Goal: Task Accomplishment & Management: Complete application form

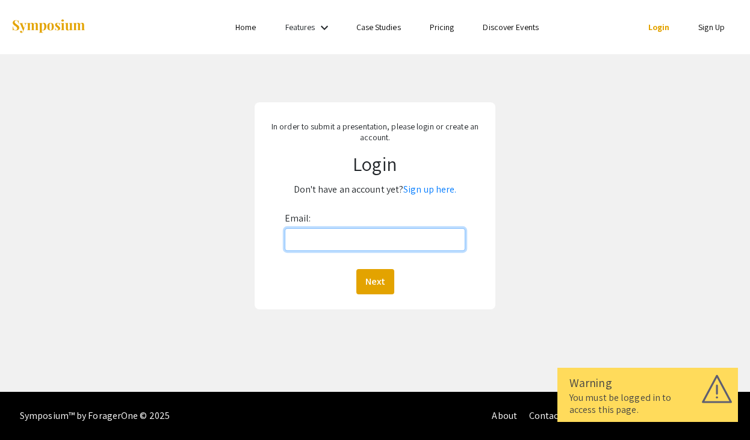
click at [435, 238] on input "Email:" at bounding box center [375, 239] width 181 height 23
type input "[EMAIL_ADDRESS][DOMAIN_NAME]"
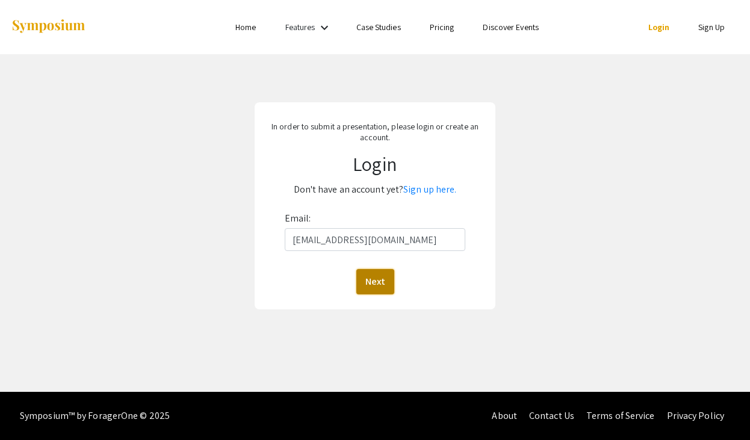
click at [389, 280] on button "Next" at bounding box center [375, 281] width 38 height 25
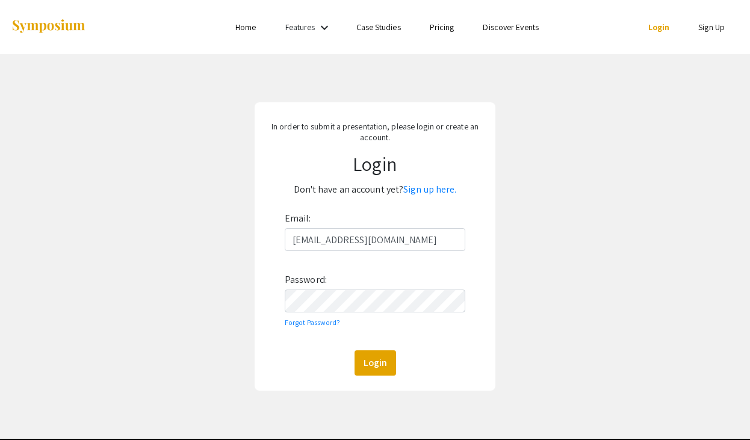
click at [431, 182] on p "Don't have an account yet? Sign up here." at bounding box center [375, 189] width 226 height 19
click at [431, 190] on link "Sign up here." at bounding box center [429, 189] width 53 height 13
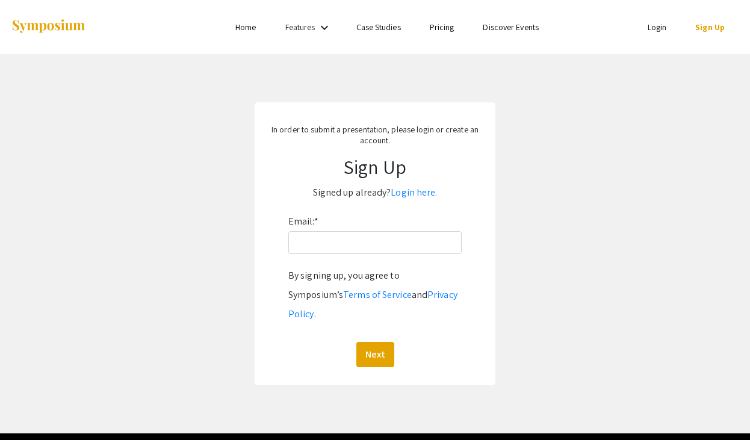
click at [376, 255] on div "Email: * By signing up, you agree to Symposium’s Terms of Service and Privacy P…" at bounding box center [374, 289] width 173 height 155
click at [379, 242] on input "Email: *" at bounding box center [374, 242] width 173 height 23
type input "[EMAIL_ADDRESS][DOMAIN_NAME]"
click at [382, 342] on button "Next" at bounding box center [375, 354] width 38 height 25
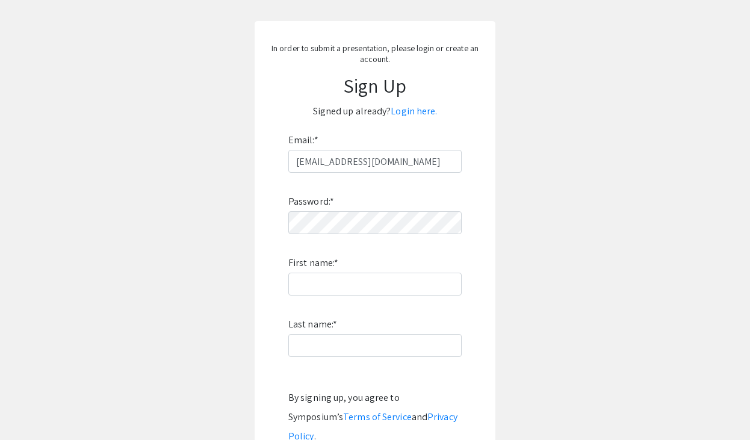
scroll to position [82, 0]
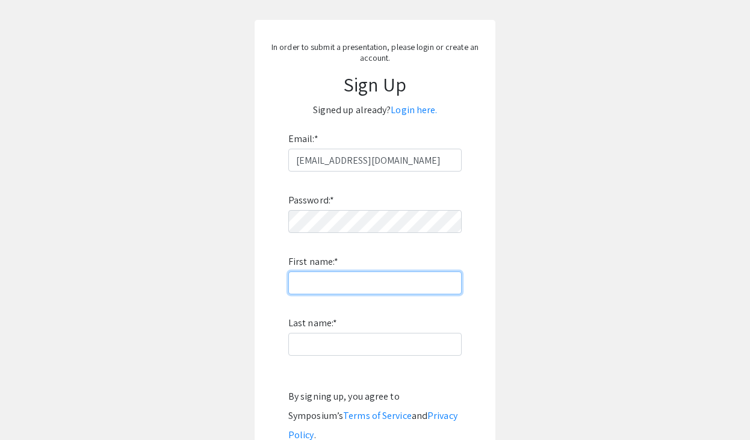
click at [315, 279] on input "First name: *" at bounding box center [374, 282] width 173 height 23
type input "Joseph"
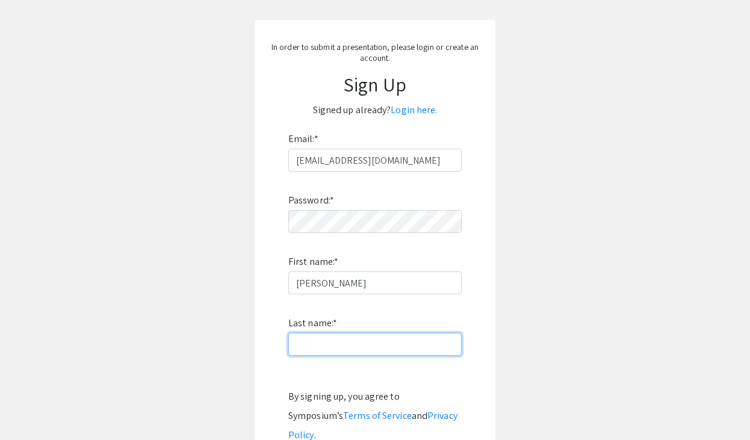
type input "Schmidlen"
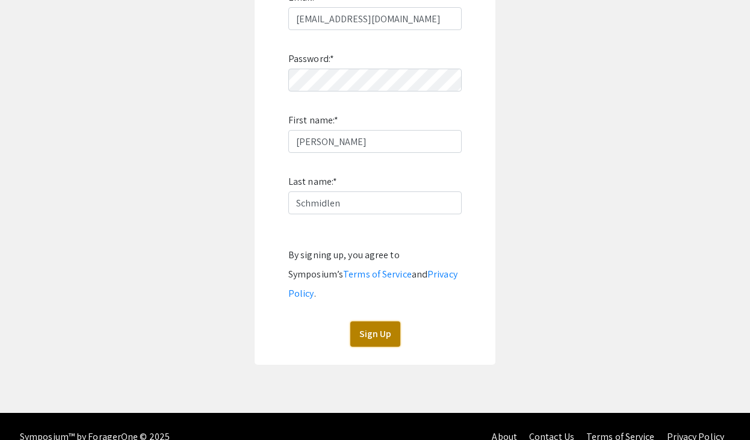
click at [375, 321] on button "Sign Up" at bounding box center [375, 333] width 50 height 25
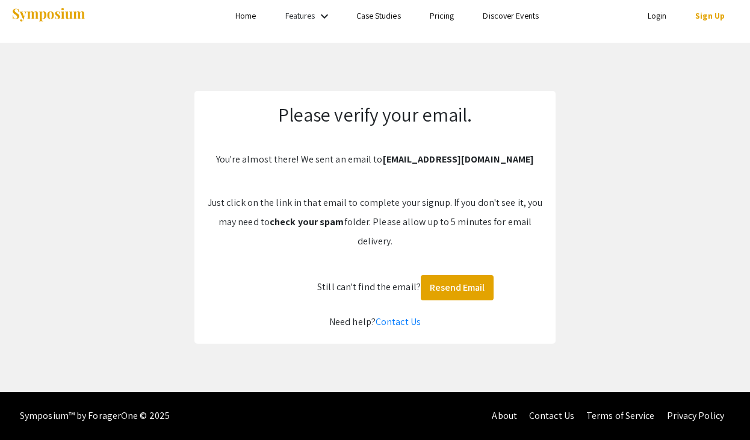
scroll to position [11, 0]
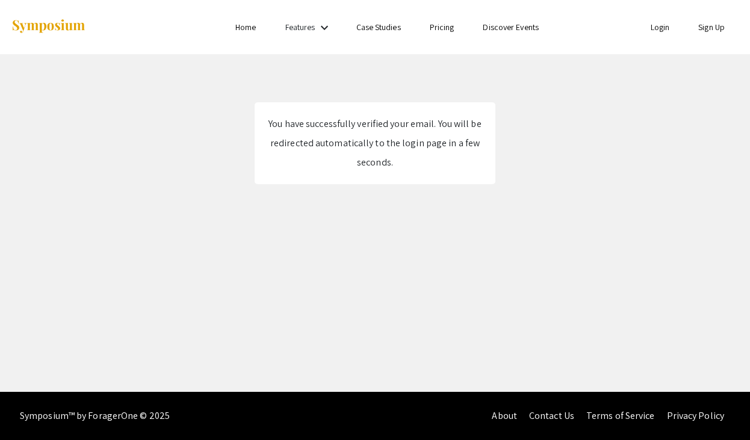
click at [666, 28] on link "Login" at bounding box center [659, 27] width 19 height 11
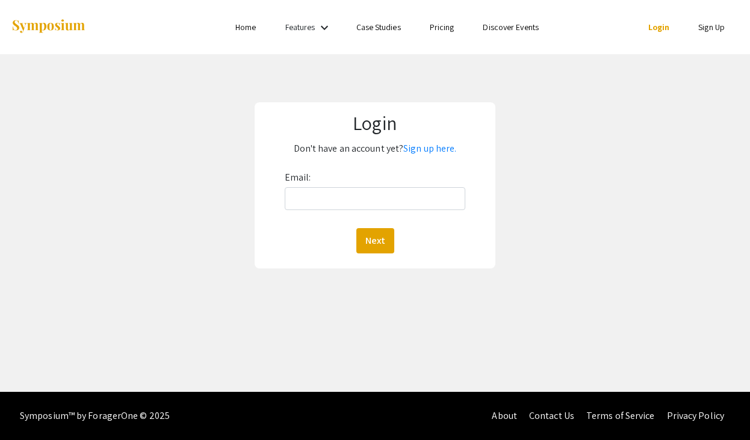
click at [340, 210] on div "Email: Next" at bounding box center [375, 210] width 181 height 85
click at [341, 198] on input "Email:" at bounding box center [375, 198] width 181 height 23
type input "[EMAIL_ADDRESS][DOMAIN_NAME]"
click at [373, 232] on button "Next" at bounding box center [375, 240] width 38 height 25
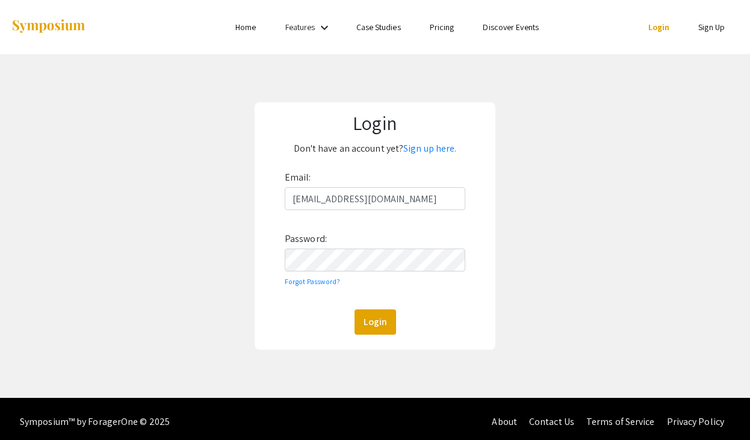
click at [555, 280] on div "Login Don't have an account yet? Sign up here. Email: [EMAIL_ADDRESS][DOMAIN_NA…" at bounding box center [375, 226] width 768 height 344
click at [369, 301] on div "Email: [EMAIL_ADDRESS][DOMAIN_NAME] Password: Forgot Password? Login" at bounding box center [375, 251] width 181 height 167
click at [369, 321] on button "Login" at bounding box center [375, 321] width 42 height 25
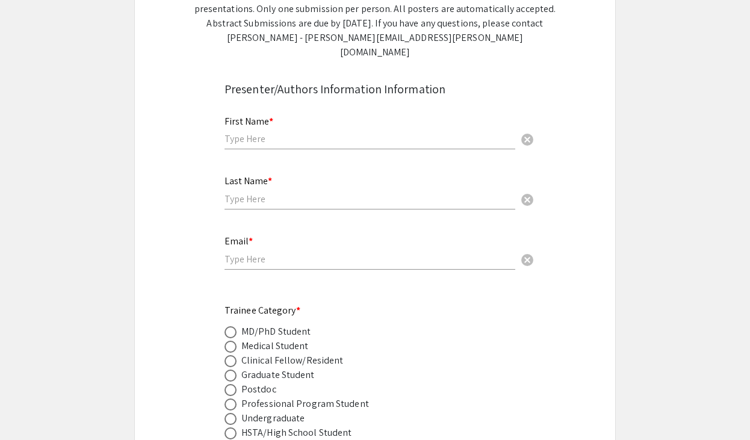
scroll to position [319, 0]
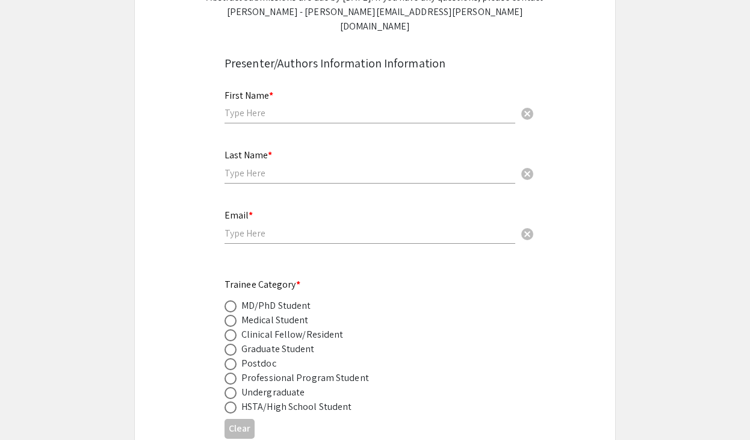
click at [339, 109] on div "First Name * cancel" at bounding box center [369, 101] width 291 height 46
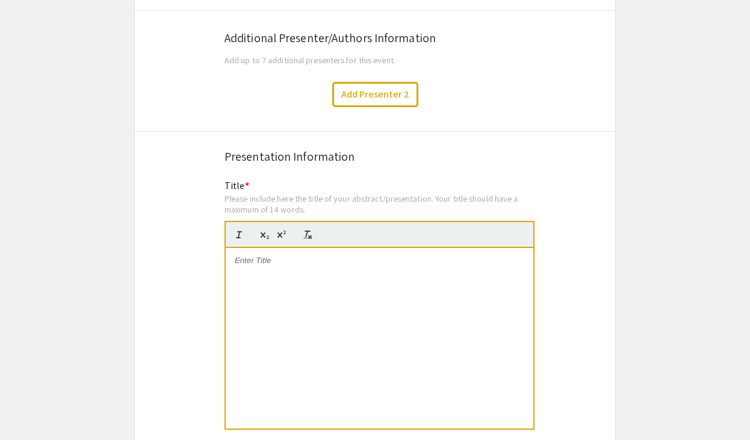
scroll to position [2101, 0]
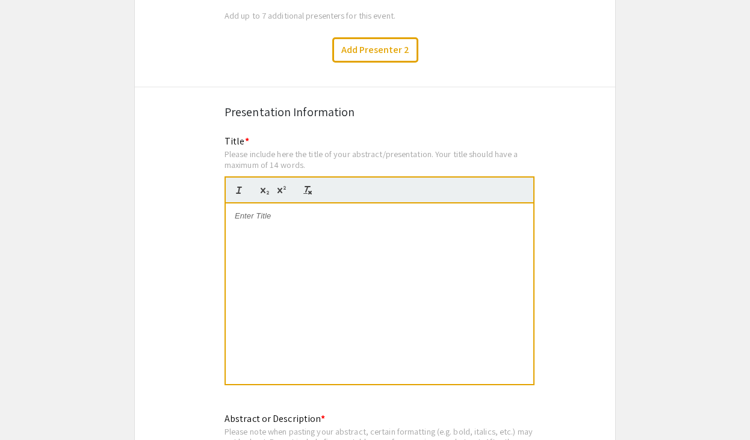
click at [445, 238] on div at bounding box center [379, 293] width 307 height 181
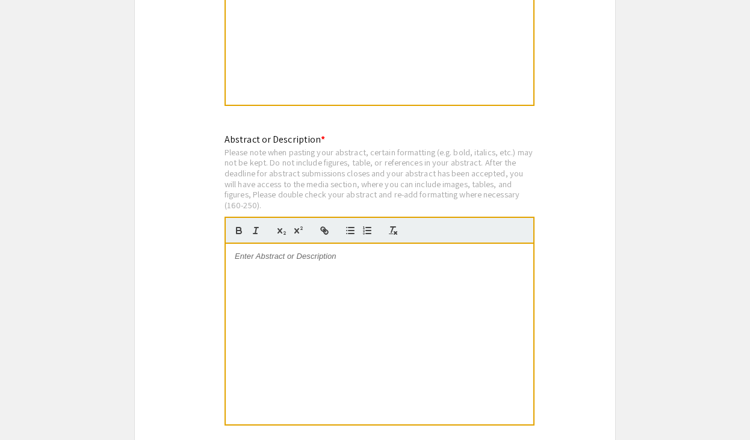
scroll to position [2409, 0]
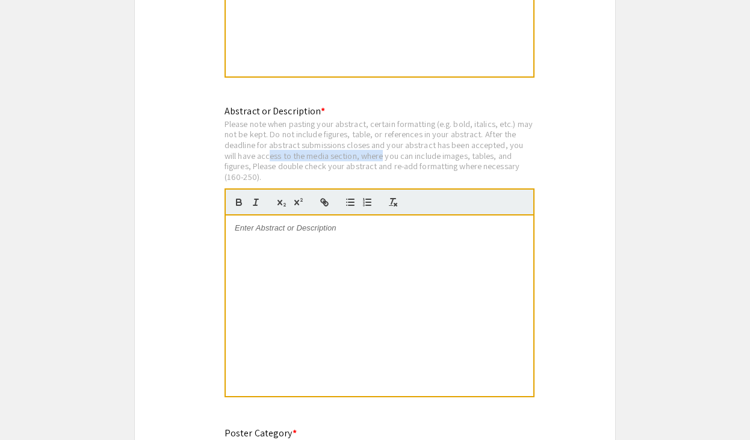
drag, startPoint x: 269, startPoint y: 150, endPoint x: 383, endPoint y: 150, distance: 114.3
click at [383, 150] on div "Please note when pasting your abstract, certain formatting (e.g. bold, italics,…" at bounding box center [379, 151] width 310 height 64
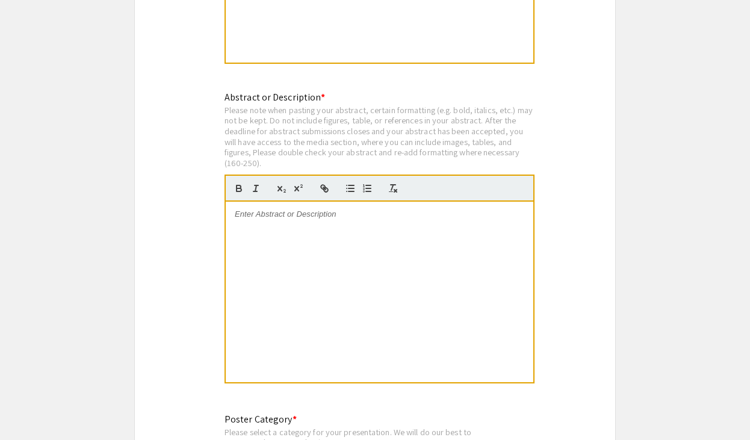
scroll to position [2424, 0]
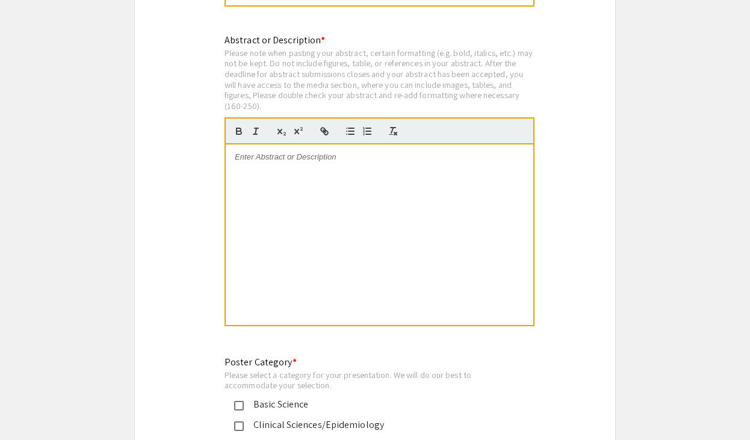
click at [442, 197] on div at bounding box center [379, 234] width 307 height 181
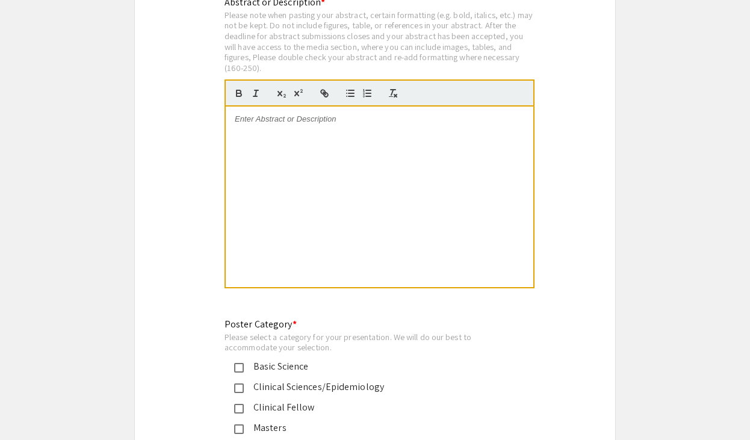
scroll to position [2525, 0]
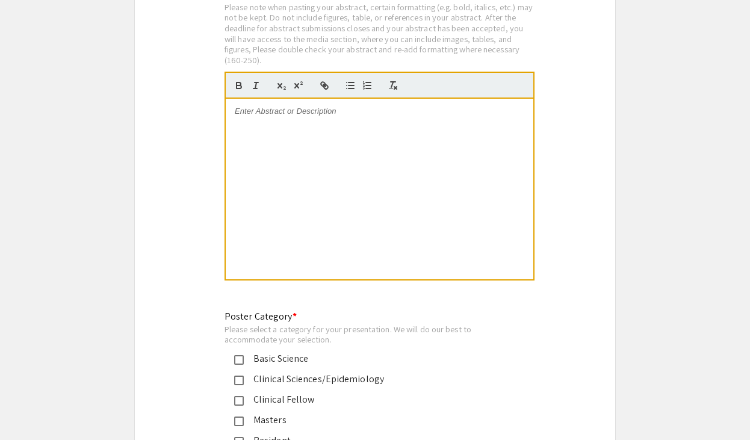
click at [415, 99] on div at bounding box center [379, 189] width 307 height 181
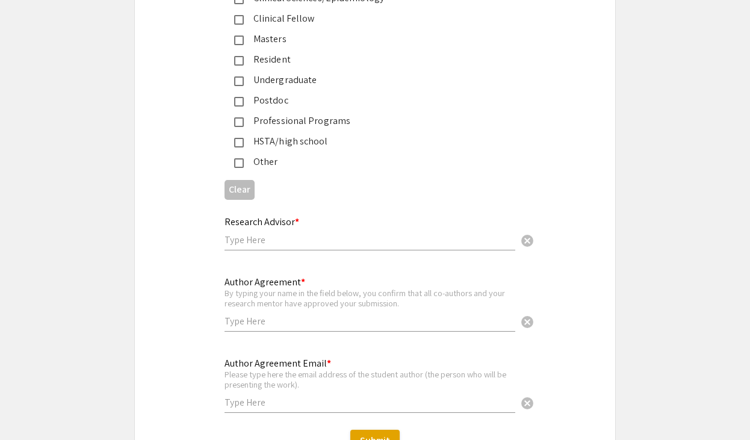
scroll to position [2963, 0]
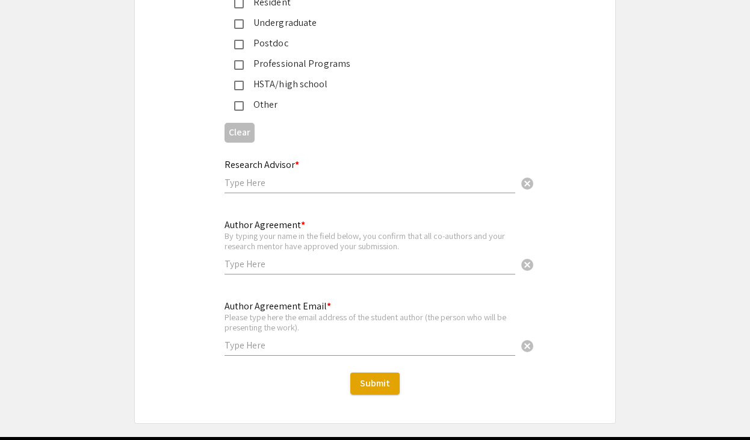
click at [356, 339] on input "text" at bounding box center [369, 345] width 291 height 13
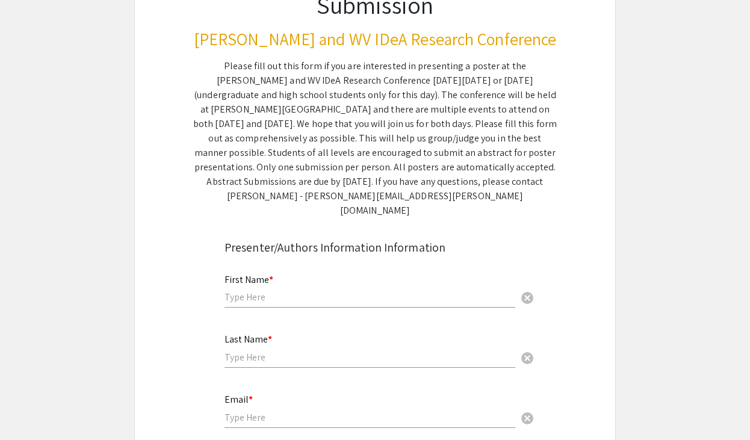
scroll to position [128, 0]
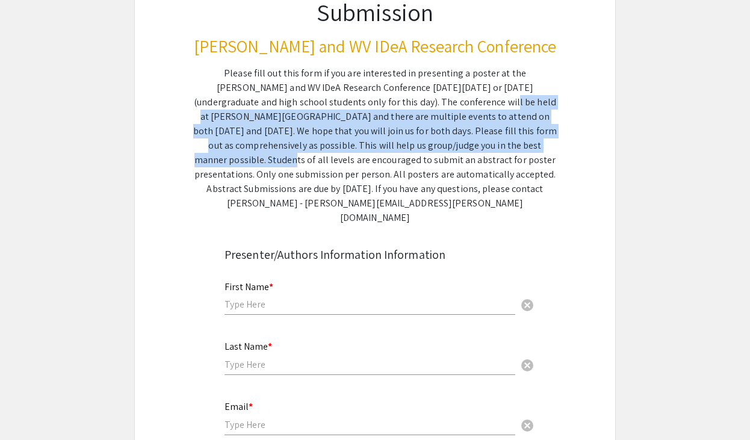
drag, startPoint x: 365, startPoint y: 100, endPoint x: 413, endPoint y: 148, distance: 67.6
click at [413, 148] on div "Please fill out this form if you are interested in presenting a poster at the V…" at bounding box center [374, 145] width 363 height 159
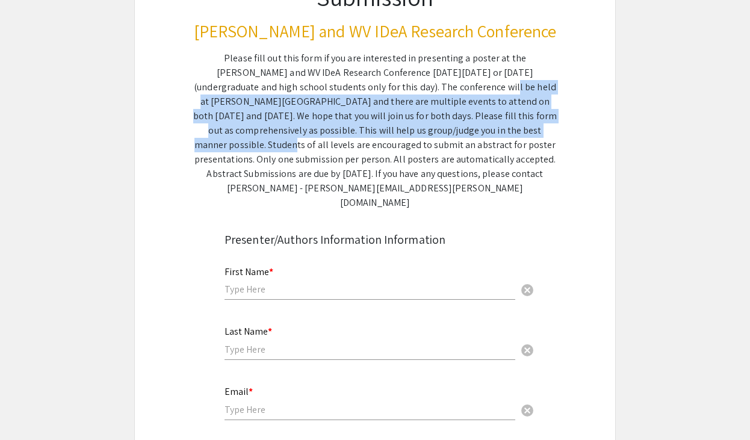
scroll to position [147, 0]
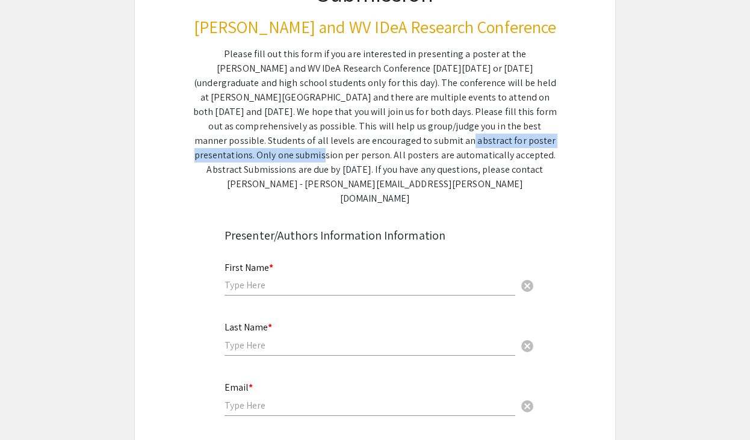
drag, startPoint x: 247, startPoint y: 141, endPoint x: 451, endPoint y: 141, distance: 203.4
click at [451, 141] on div "Please fill out this form if you are interested in presenting a poster at the V…" at bounding box center [374, 126] width 363 height 159
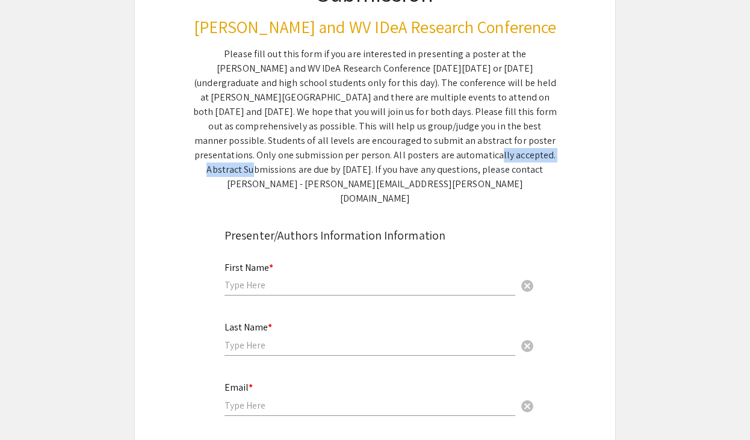
drag, startPoint x: 274, startPoint y: 153, endPoint x: 381, endPoint y: 153, distance: 106.5
click at [381, 153] on div "Please fill out this form if you are interested in presenting a poster at the V…" at bounding box center [374, 126] width 363 height 159
click at [519, 174] on div "Please fill out this form if you are interested in presenting a poster at the V…" at bounding box center [374, 126] width 363 height 159
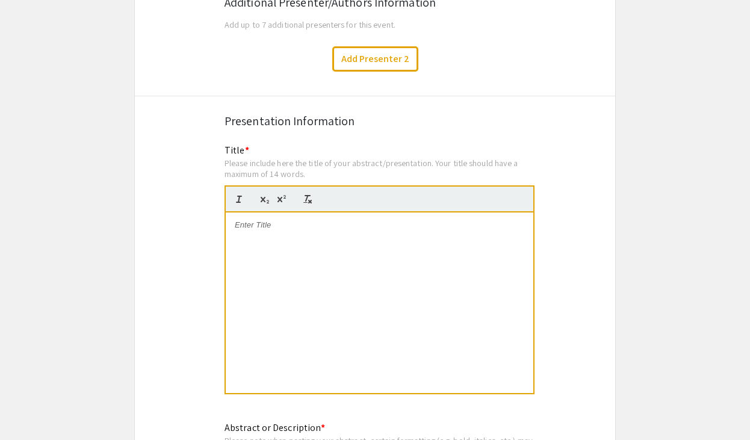
scroll to position [2093, 0]
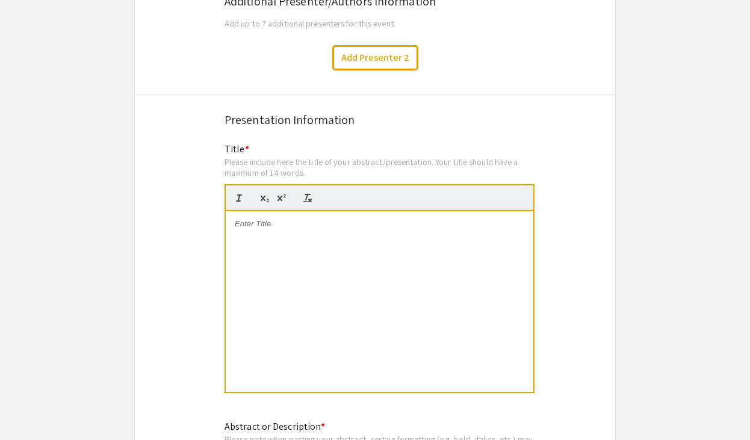
click at [430, 243] on div at bounding box center [379, 301] width 307 height 181
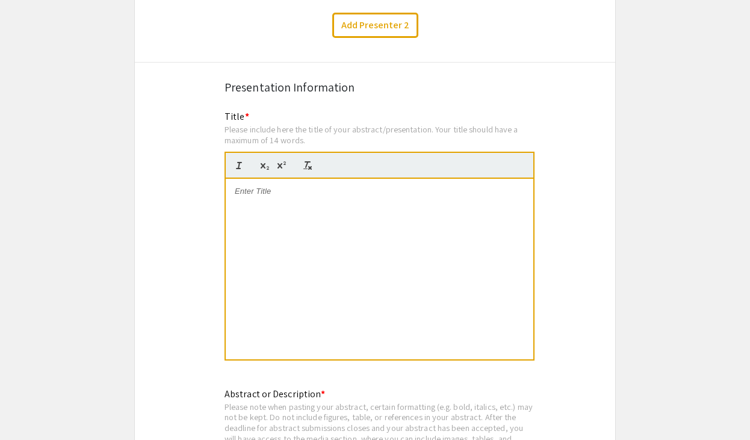
click at [415, 200] on div at bounding box center [379, 269] width 307 height 181
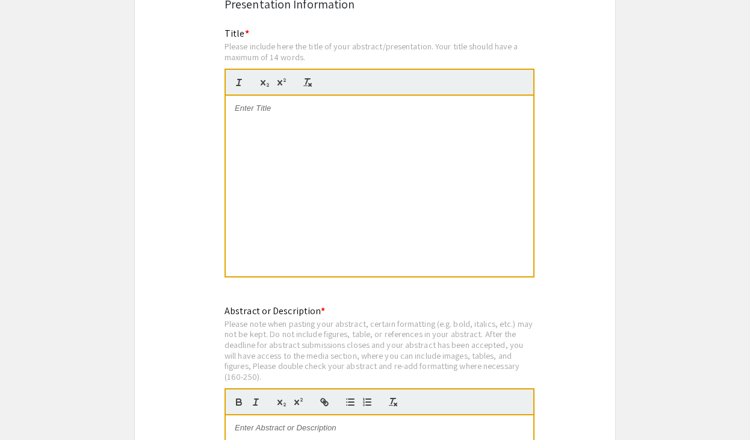
scroll to position [2210, 0]
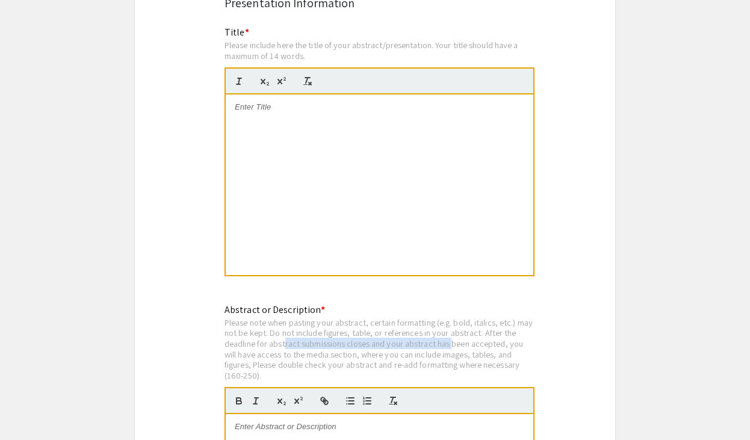
drag, startPoint x: 285, startPoint y: 336, endPoint x: 455, endPoint y: 336, distance: 170.3
click at [455, 336] on div "Please note when pasting your abstract, certain formatting (e.g. bold, italics,…" at bounding box center [379, 349] width 310 height 64
click at [502, 332] on div "Please note when pasting your abstract, certain formatting (e.g. bold, italics,…" at bounding box center [379, 349] width 310 height 64
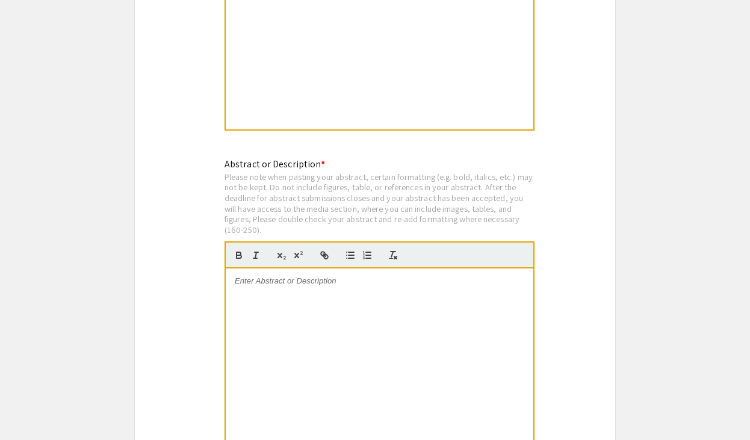
scroll to position [2362, 0]
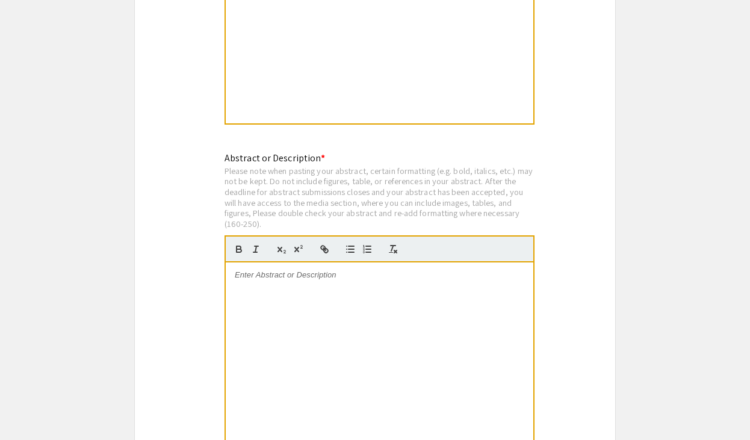
click at [496, 289] on div at bounding box center [379, 352] width 307 height 181
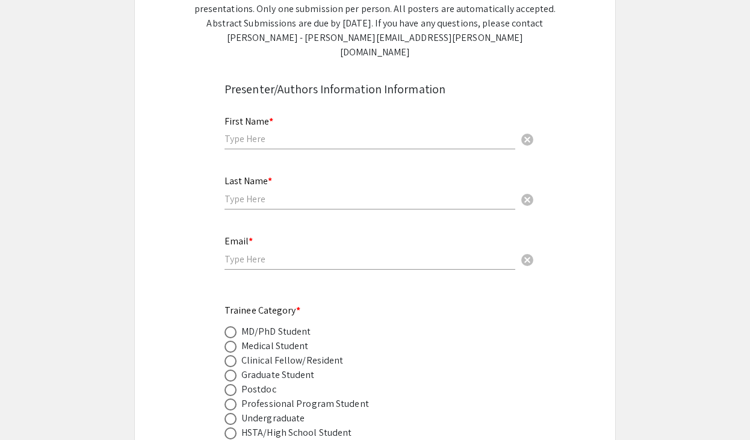
scroll to position [280, 0]
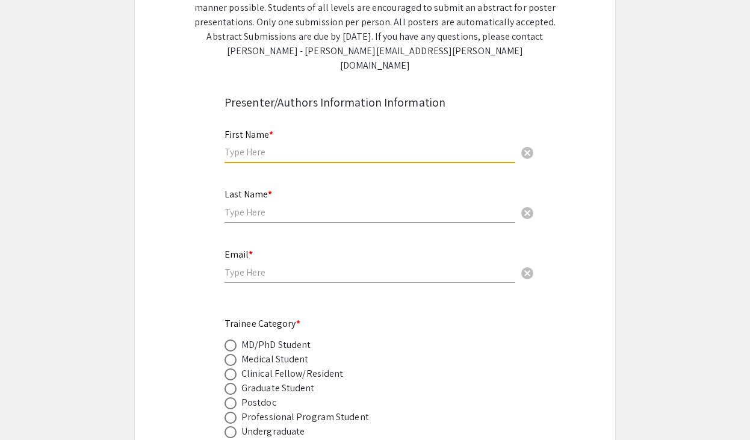
click at [375, 146] on input "text" at bounding box center [369, 152] width 291 height 13
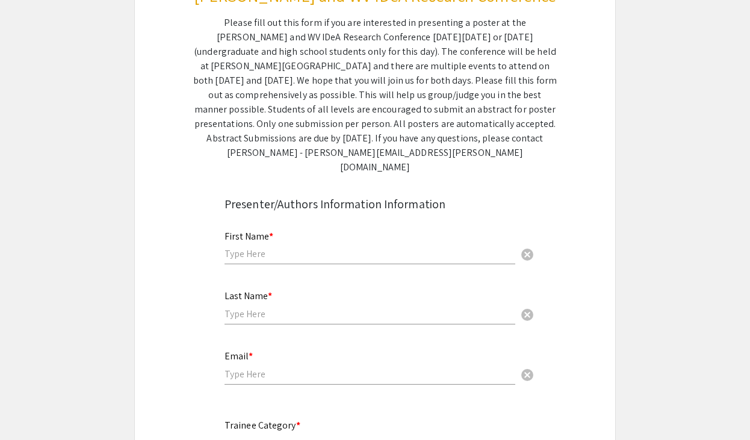
scroll to position [231, 0]
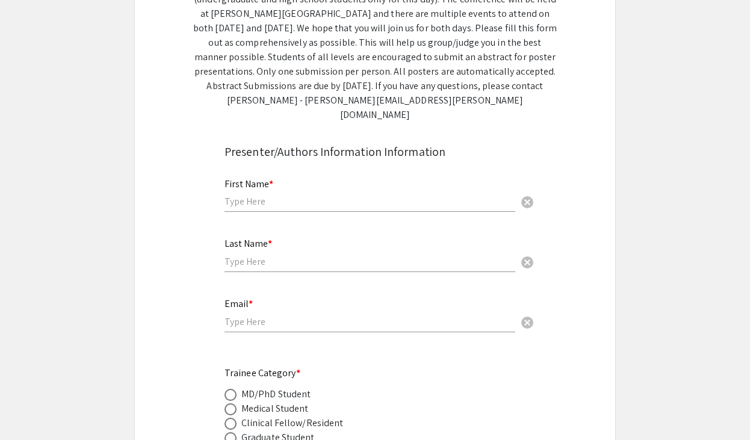
click at [405, 195] on input "text" at bounding box center [369, 201] width 291 height 13
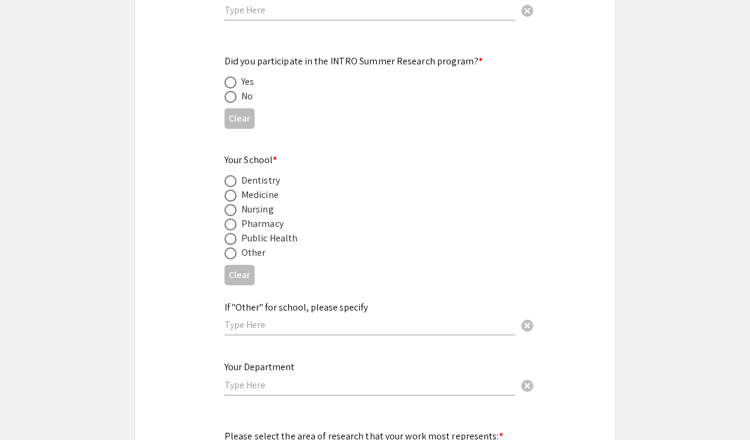
scroll to position [1249, 0]
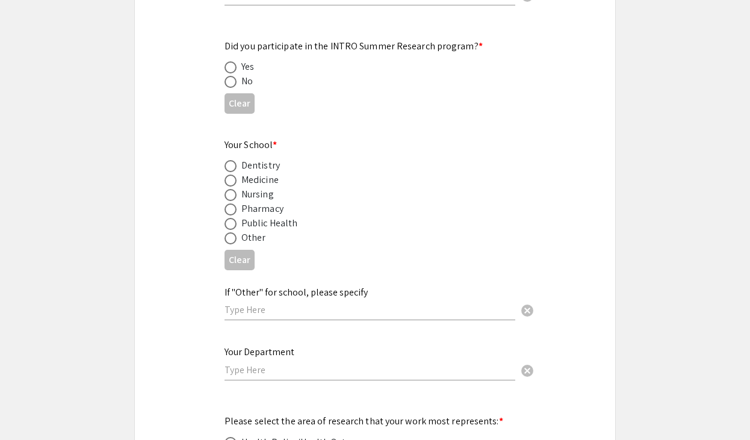
click at [456, 291] on div "If "Other" for school, please specify cancel" at bounding box center [369, 298] width 291 height 46
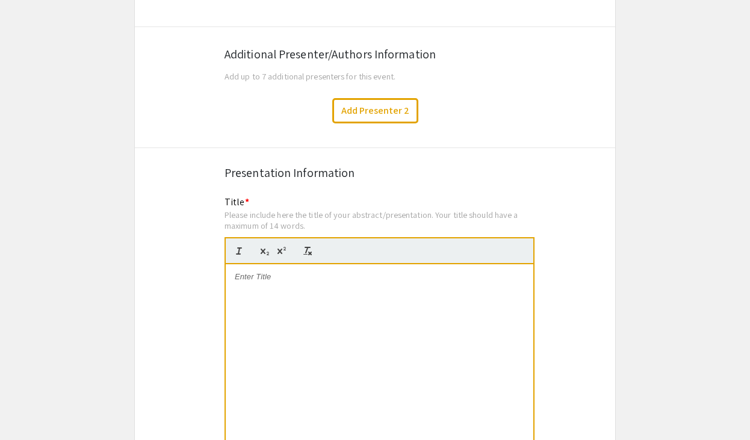
scroll to position [2039, 0]
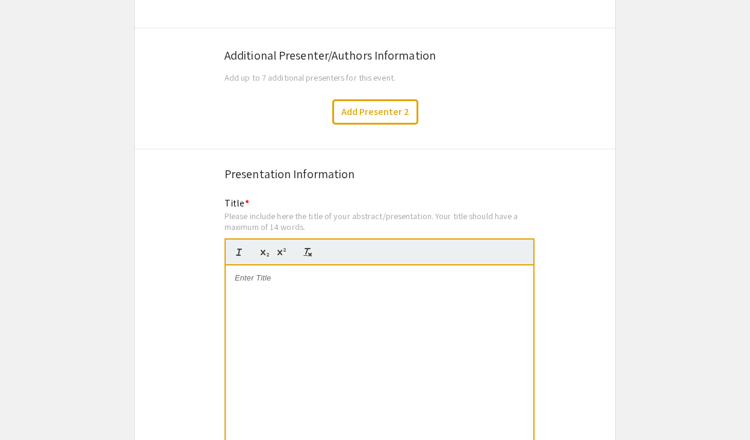
click at [412, 273] on p at bounding box center [379, 278] width 289 height 11
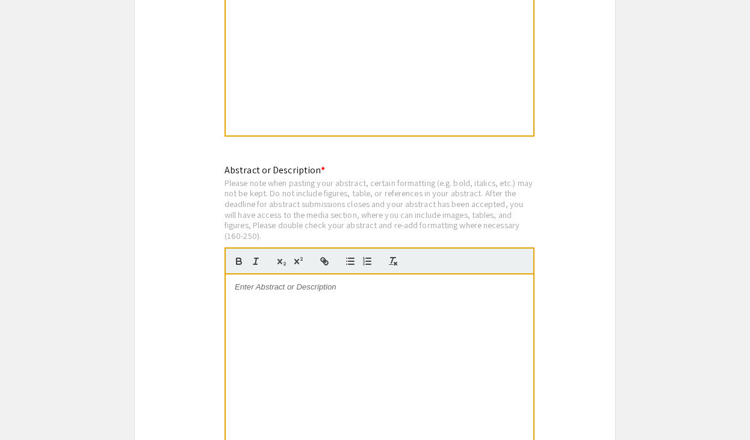
scroll to position [2352, 0]
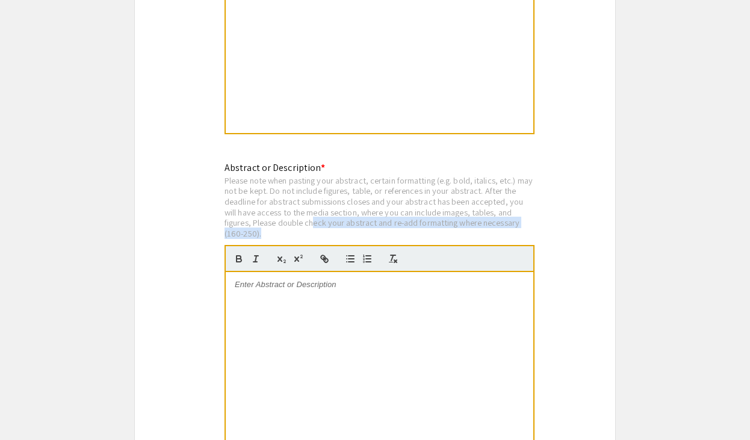
drag, startPoint x: 315, startPoint y: 216, endPoint x: 453, endPoint y: 226, distance: 138.7
click at [453, 226] on div "Please note when pasting your abstract, certain formatting (e.g. bold, italics,…" at bounding box center [379, 207] width 310 height 64
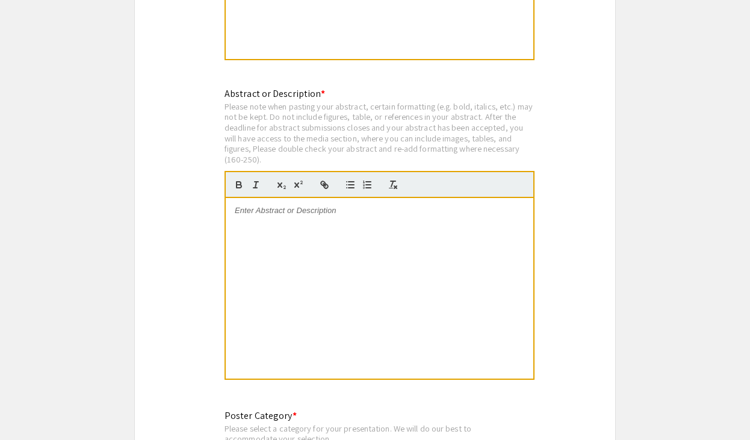
scroll to position [2427, 0]
click at [237, 150] on div "Please note when pasting your abstract, certain formatting (e.g. bold, italics,…" at bounding box center [379, 132] width 310 height 64
click at [329, 243] on div at bounding box center [379, 287] width 307 height 181
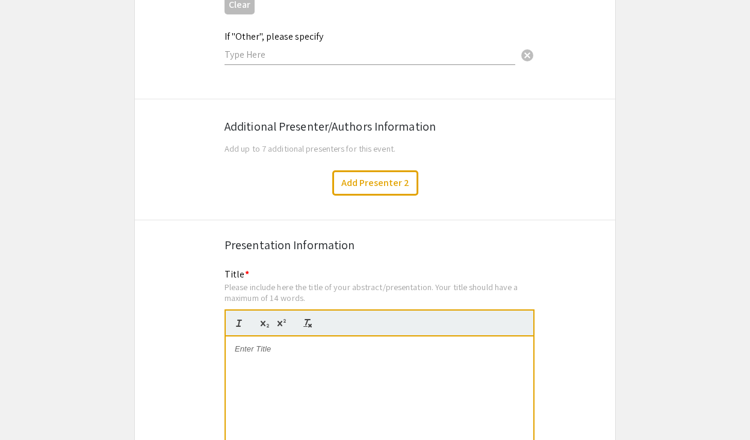
scroll to position [1889, 0]
